Goal: Information Seeking & Learning: Find specific page/section

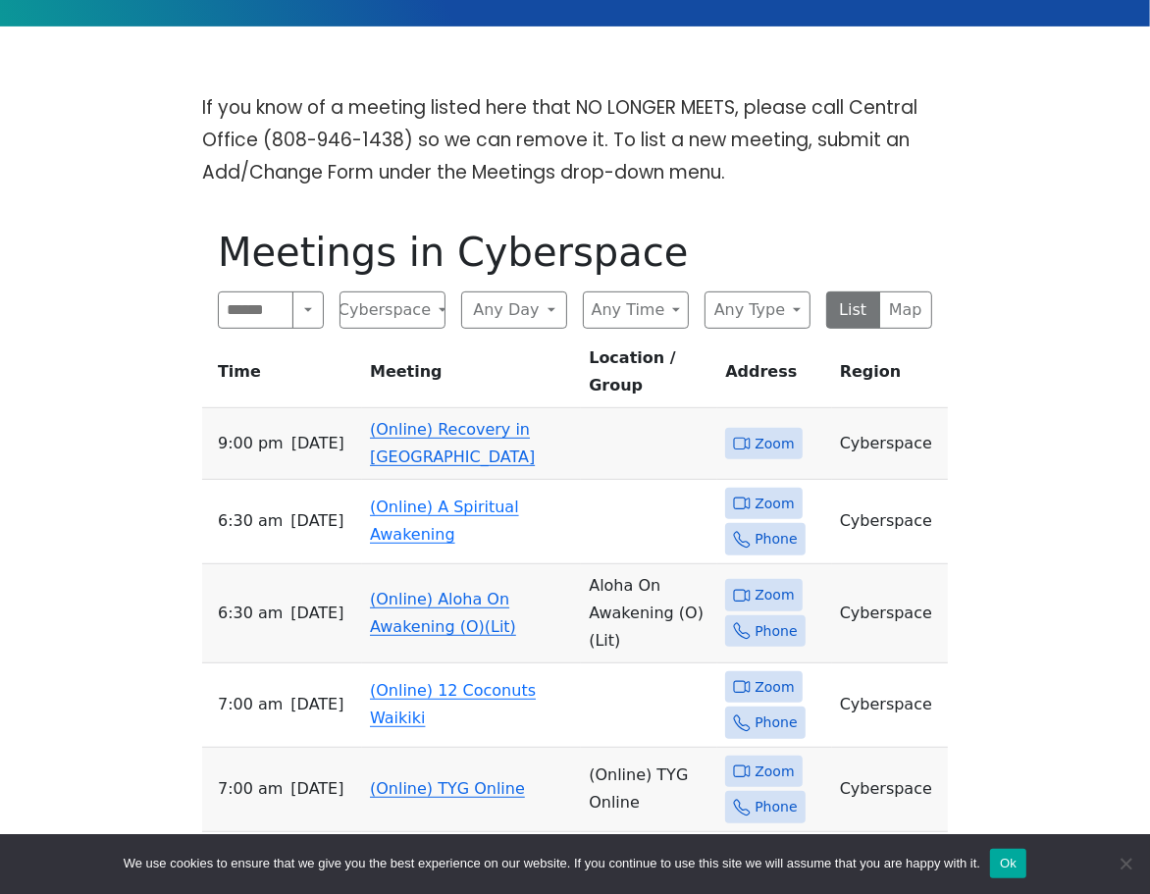
scroll to position [544, 0]
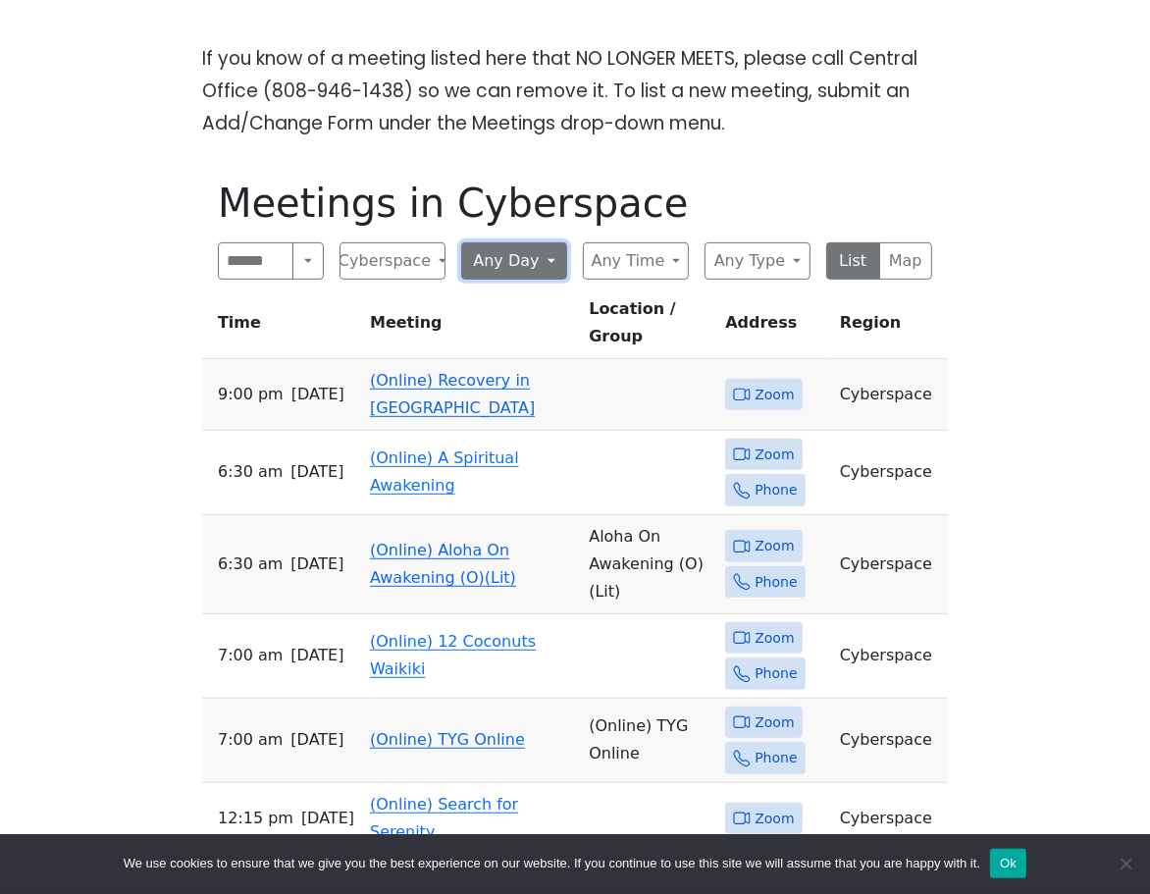
click at [524, 270] on button "Any Day" at bounding box center [514, 260] width 106 height 37
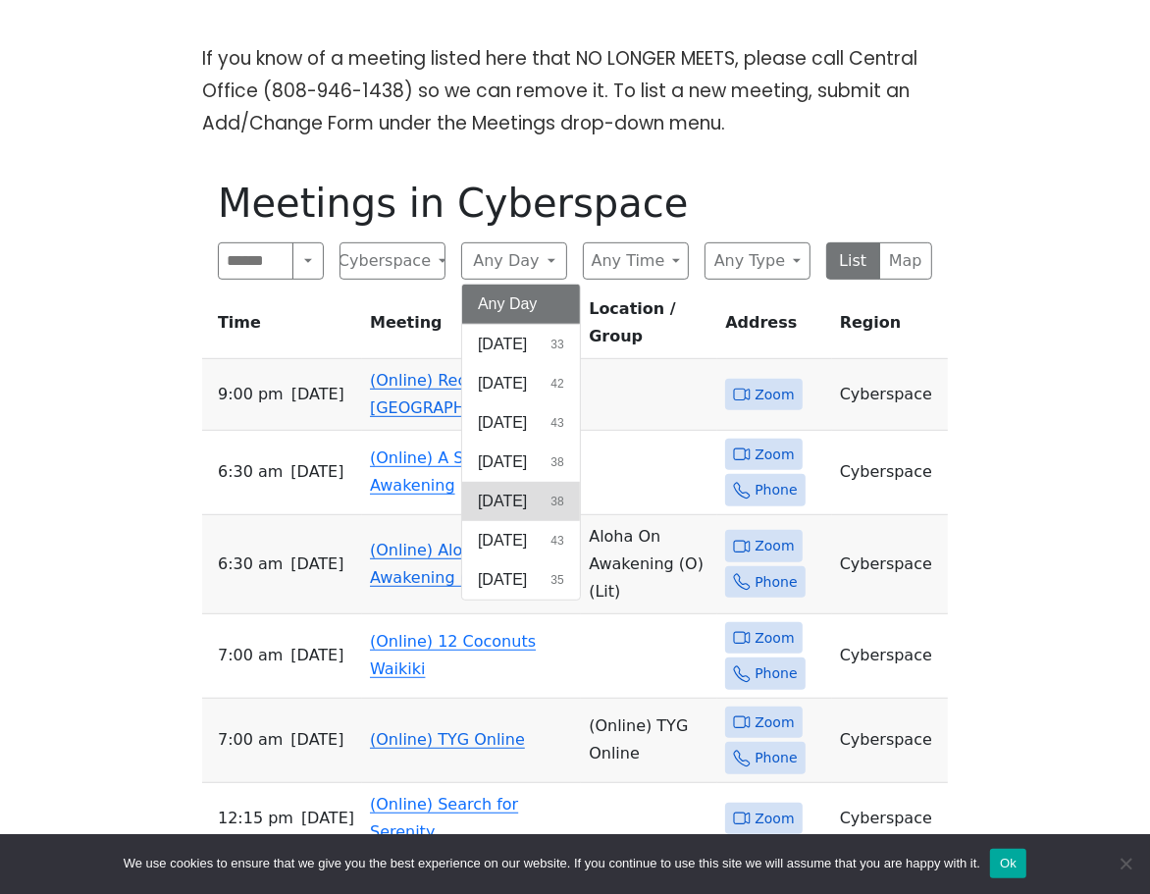
click at [513, 510] on span "[DATE]" at bounding box center [502, 501] width 49 height 24
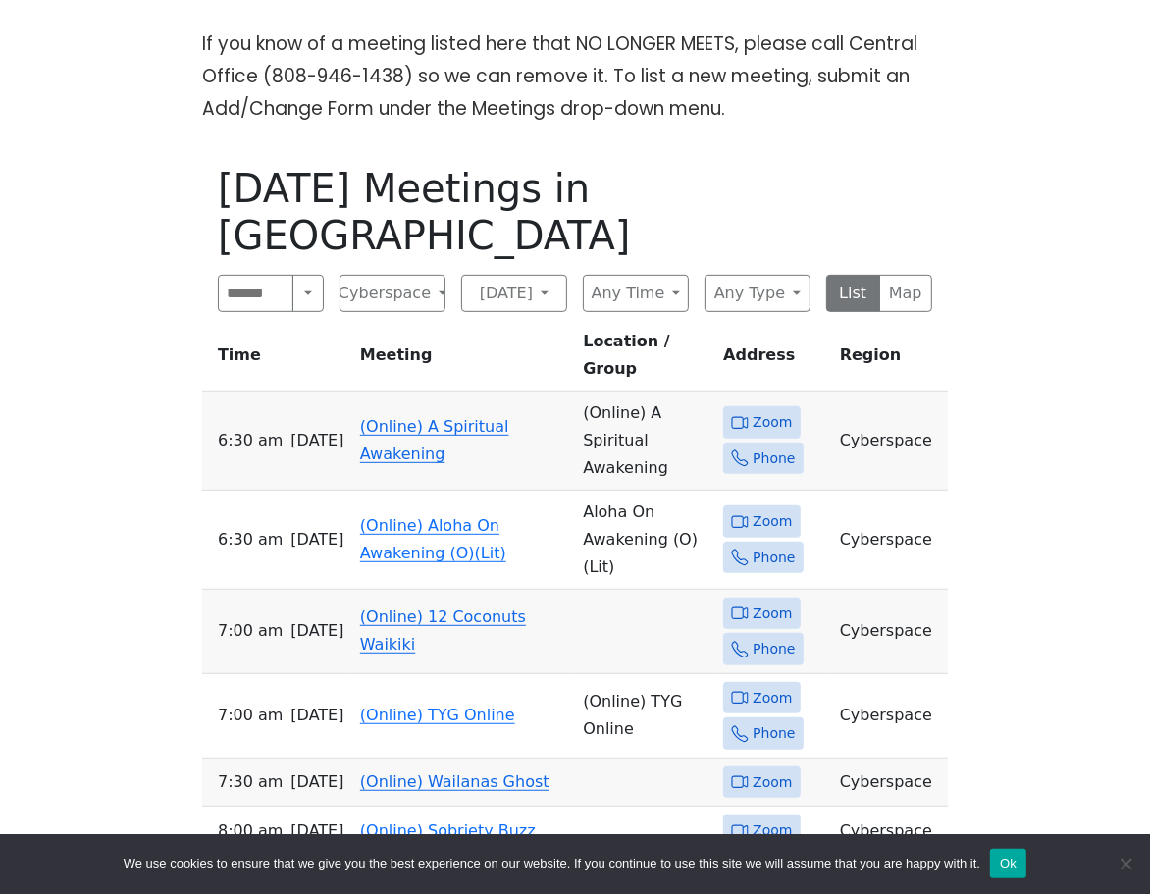
scroll to position [544, 0]
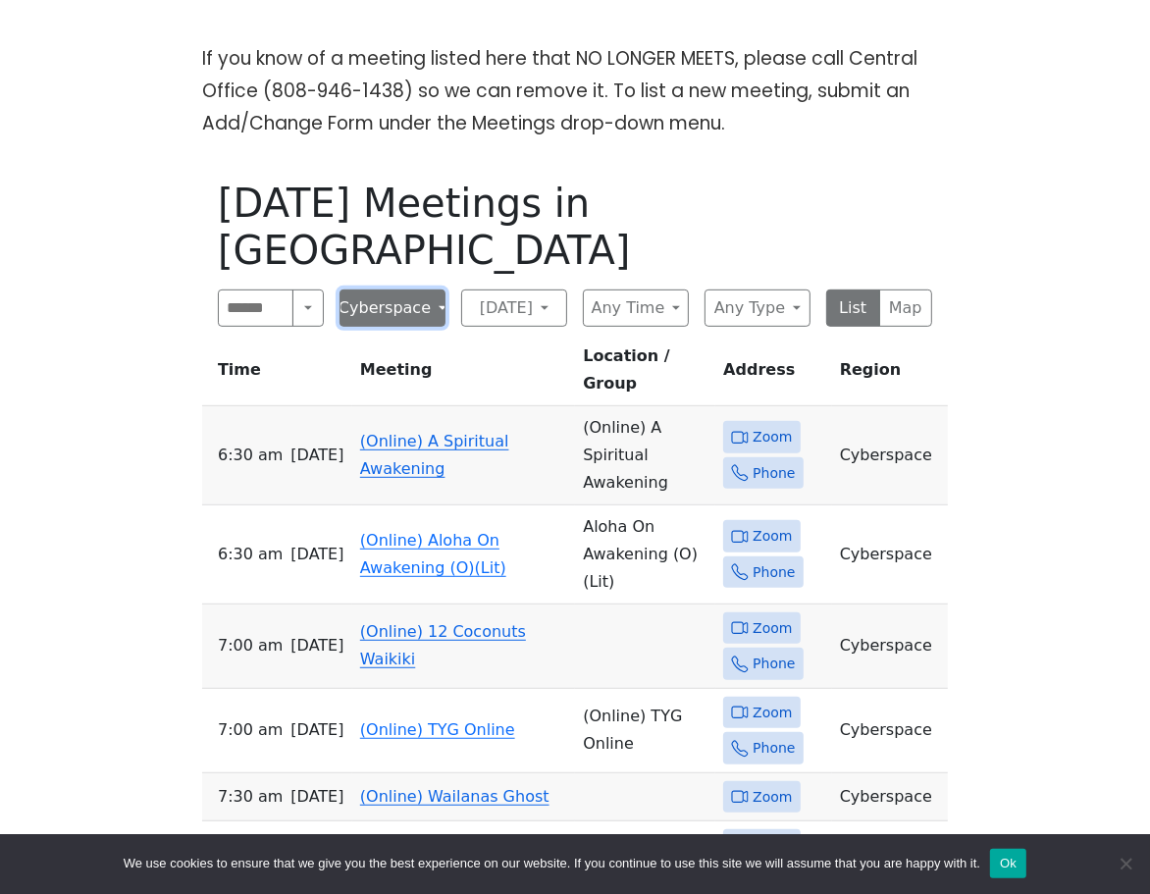
click at [425, 289] on button "Cyberspace" at bounding box center [392, 307] width 106 height 37
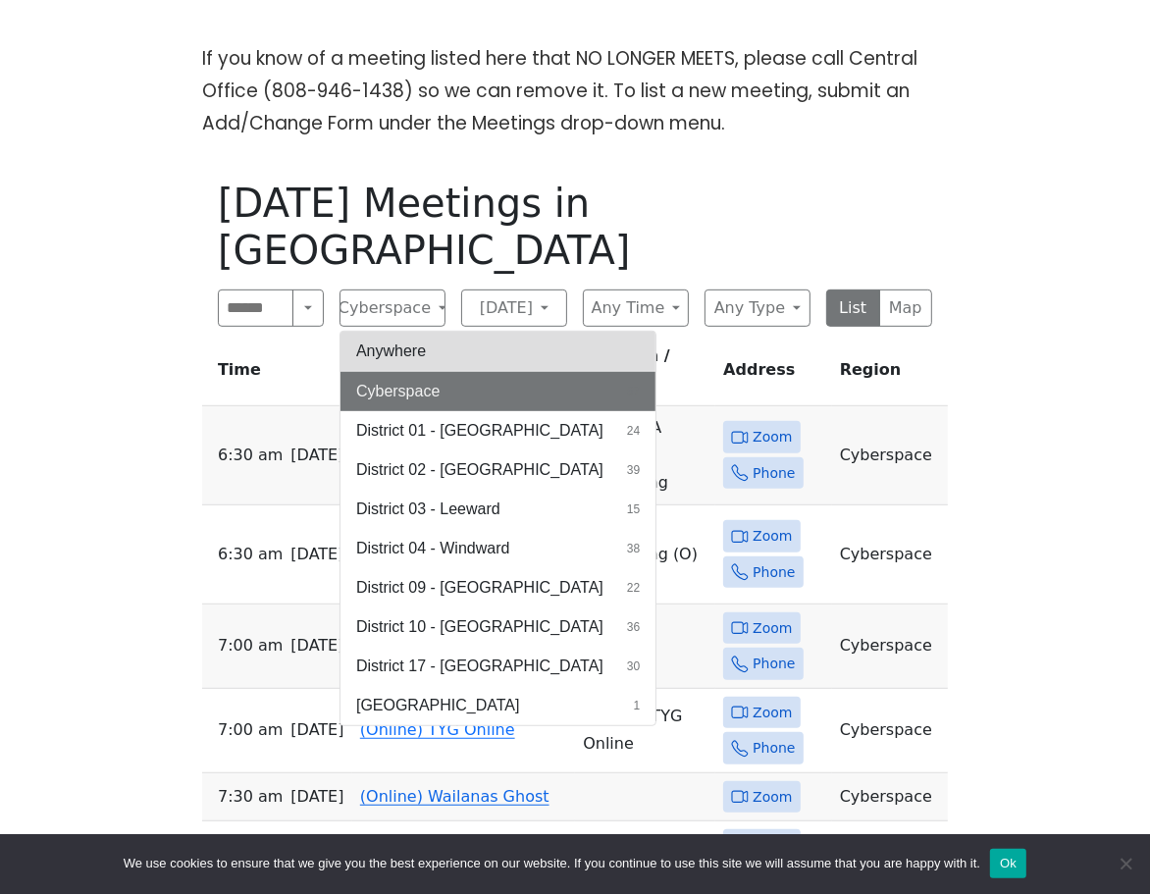
click at [417, 332] on button "Anywhere" at bounding box center [497, 351] width 315 height 39
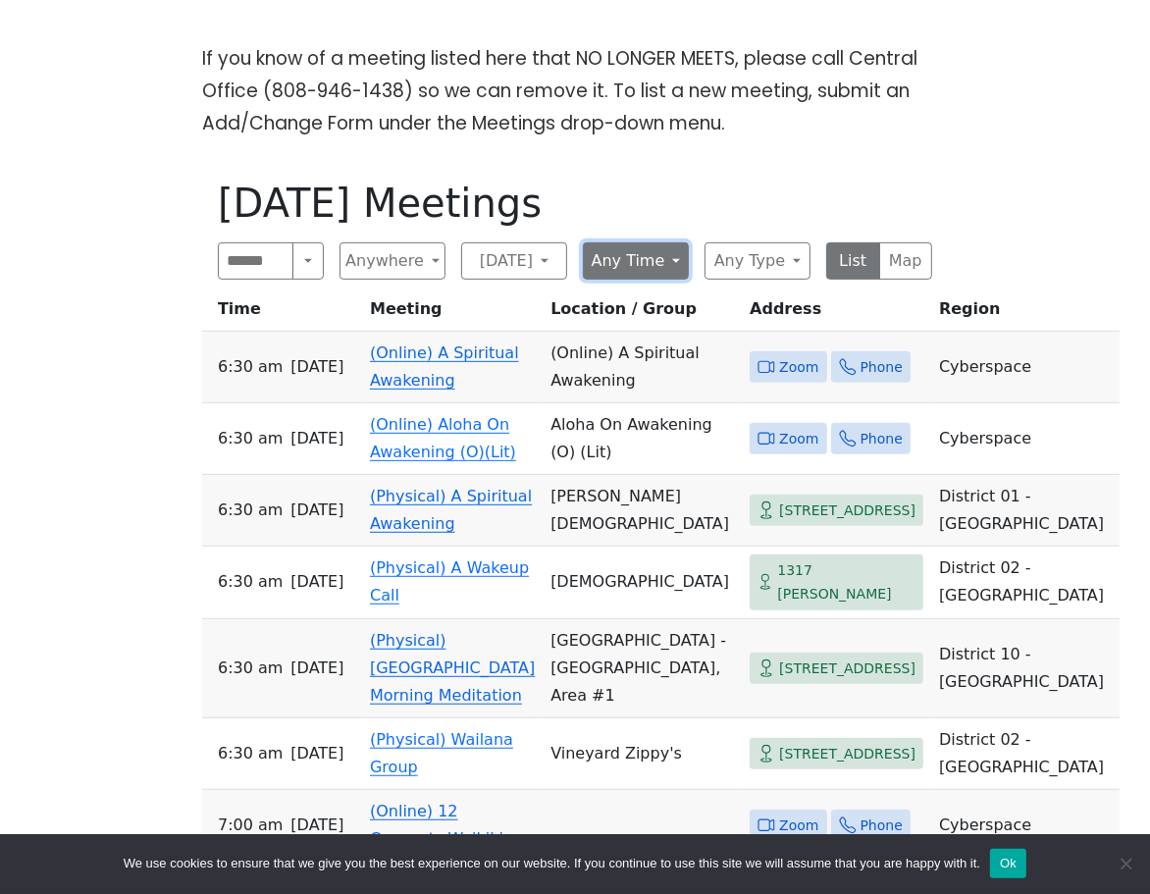
click at [667, 269] on button "Any Time" at bounding box center [636, 260] width 106 height 37
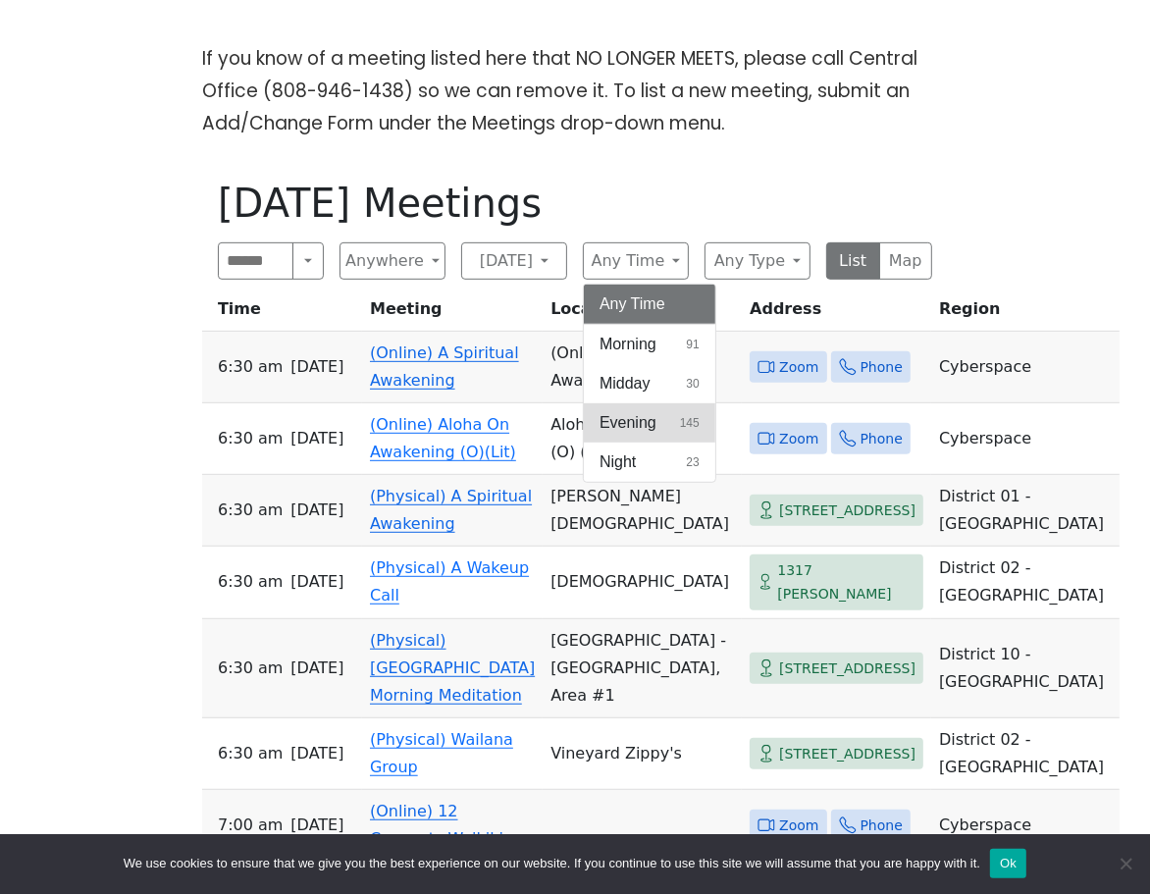
click at [663, 433] on button "Evening 145" at bounding box center [649, 422] width 131 height 39
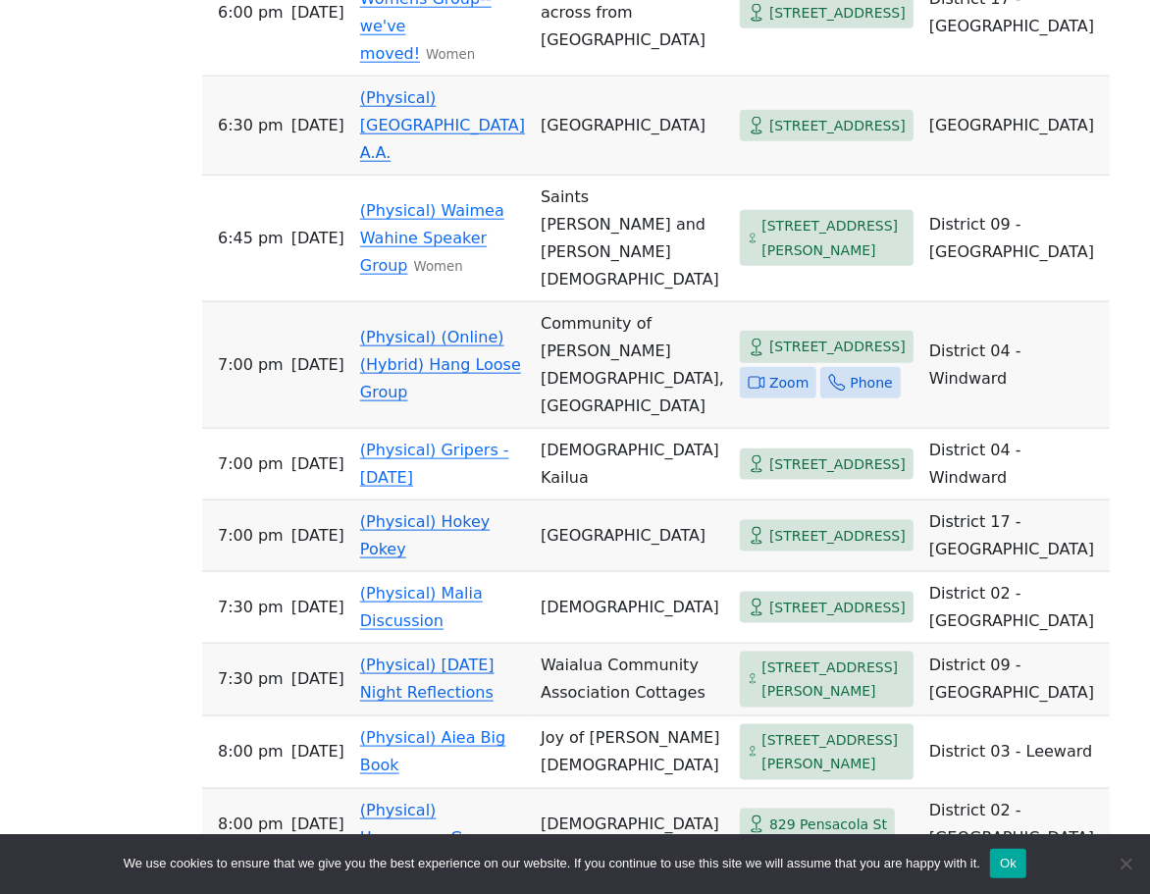
scroll to position [1525, 0]
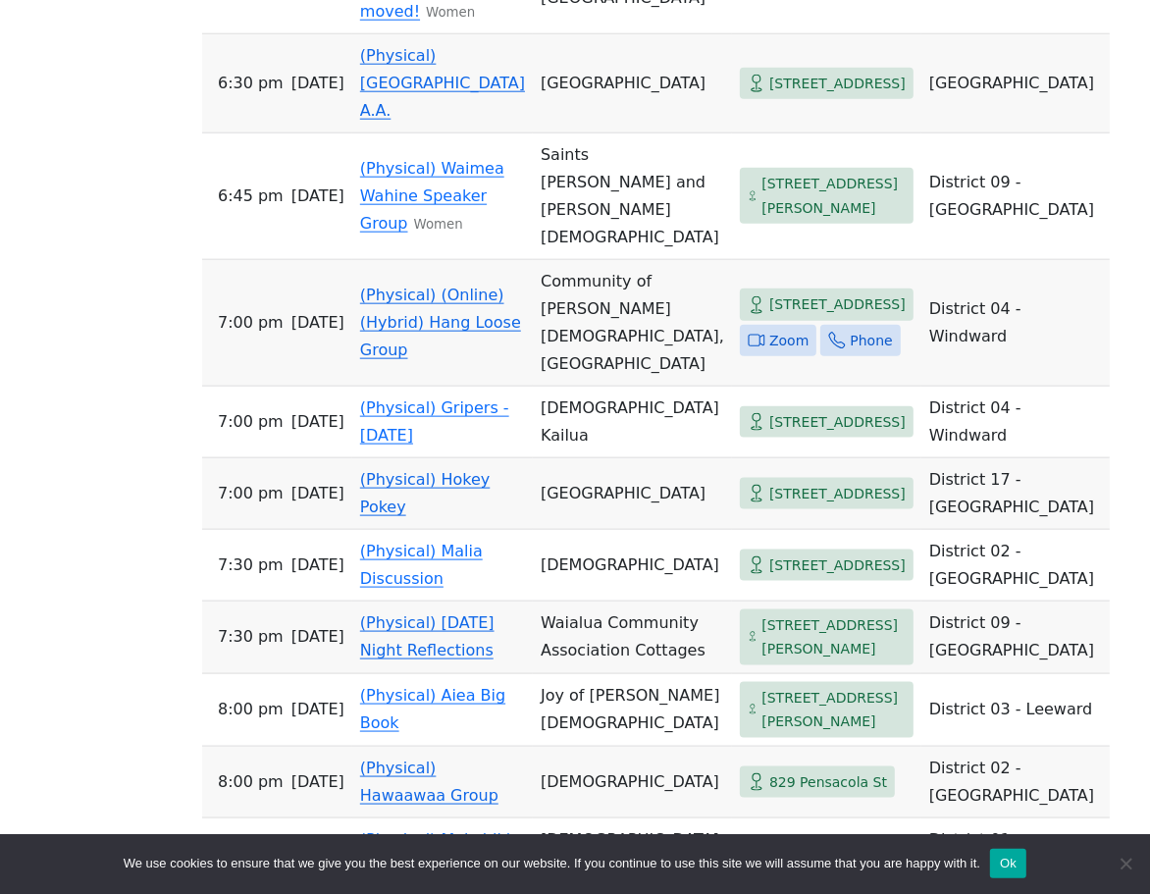
click at [769, 329] on span "Zoom" at bounding box center [788, 341] width 39 height 25
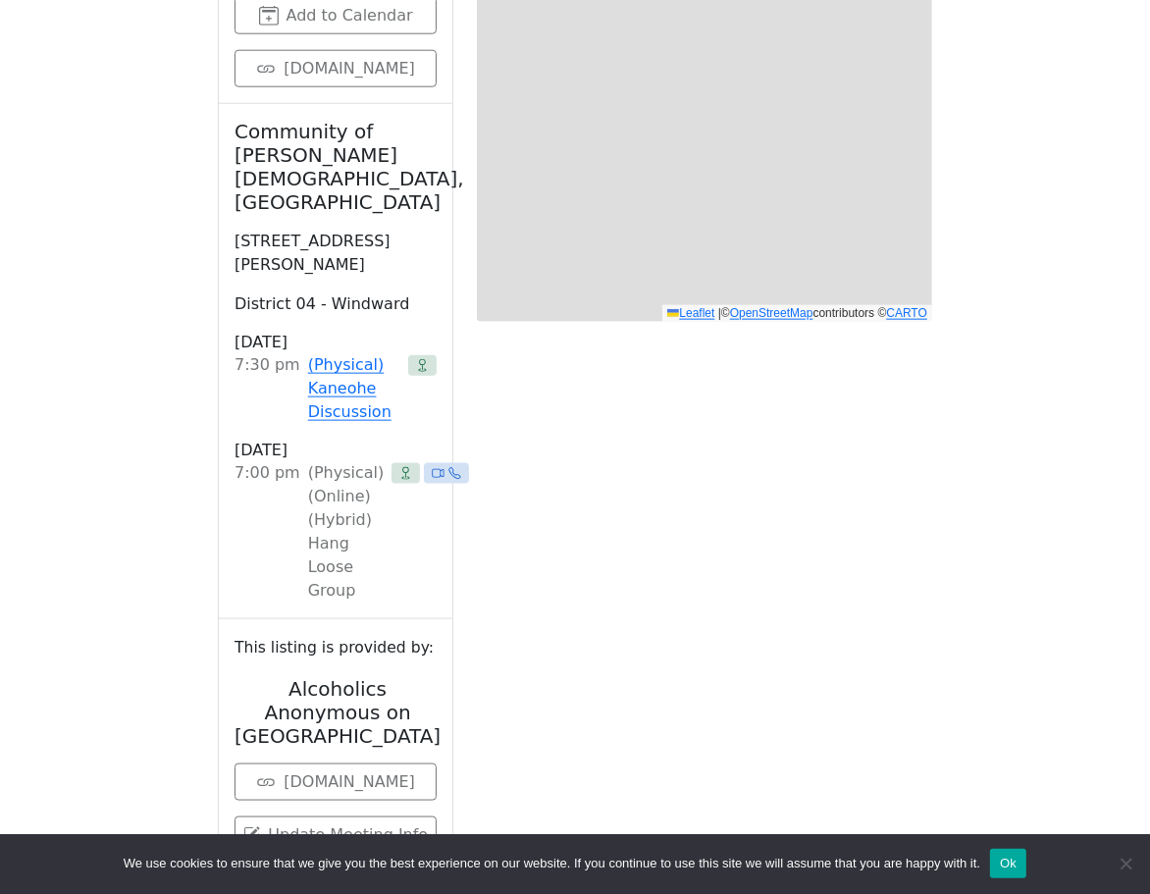
scroll to position [710, 0]
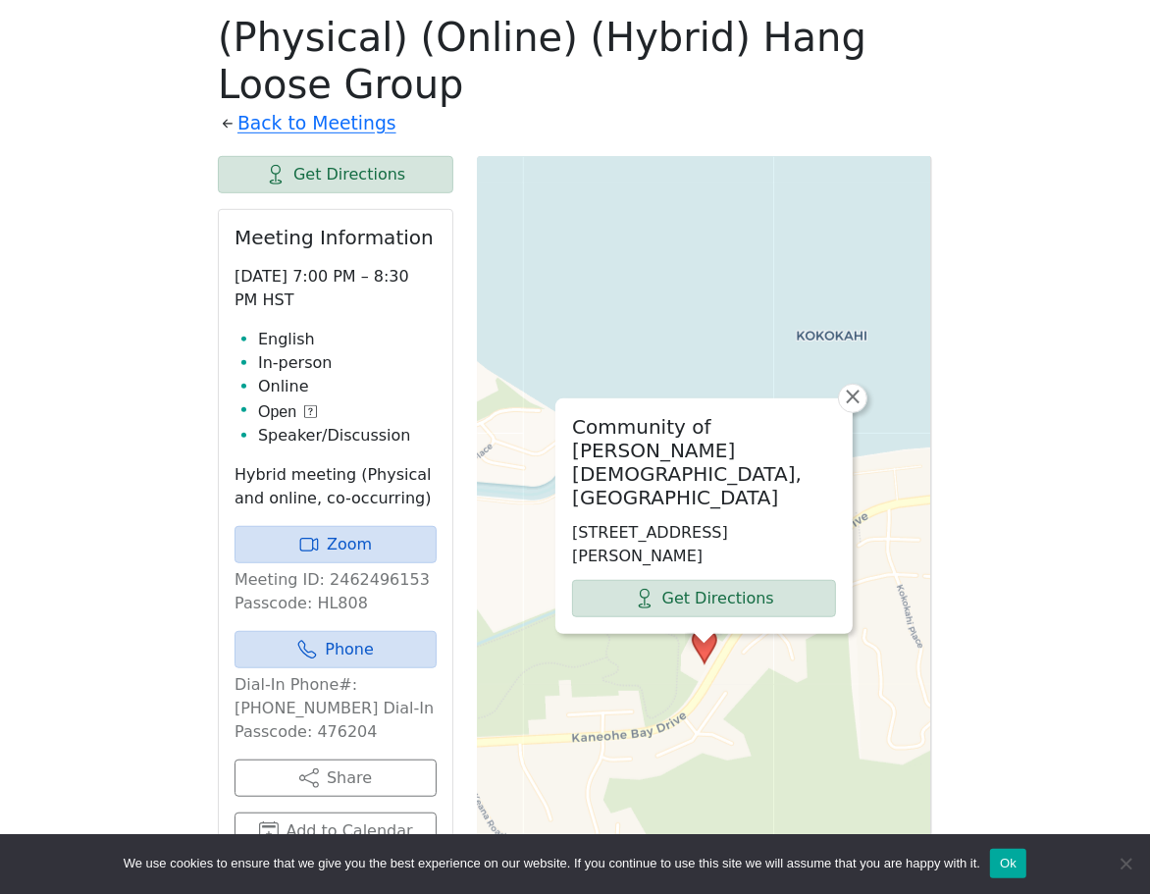
drag, startPoint x: 292, startPoint y: 505, endPoint x: 294, endPoint y: 523, distance: 17.8
click at [294, 523] on div "Meeting Information [DATE] 7:00 PM – 8:30 PM HST English In-person Online Open …" at bounding box center [335, 565] width 233 height 710
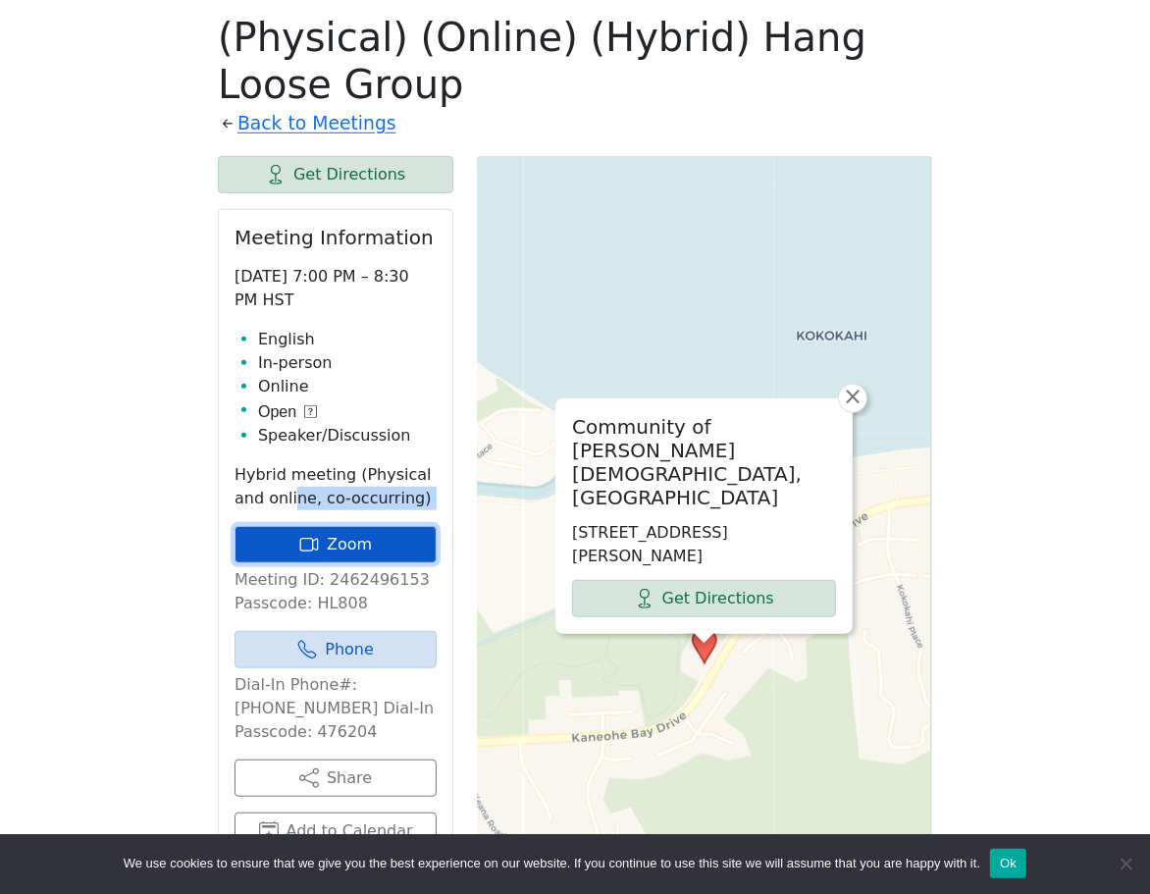
drag, startPoint x: 294, startPoint y: 523, endPoint x: 302, endPoint y: 530, distance: 10.4
click at [302, 530] on link "Zoom" at bounding box center [335, 544] width 202 height 37
